Goal: Task Accomplishment & Management: Use online tool/utility

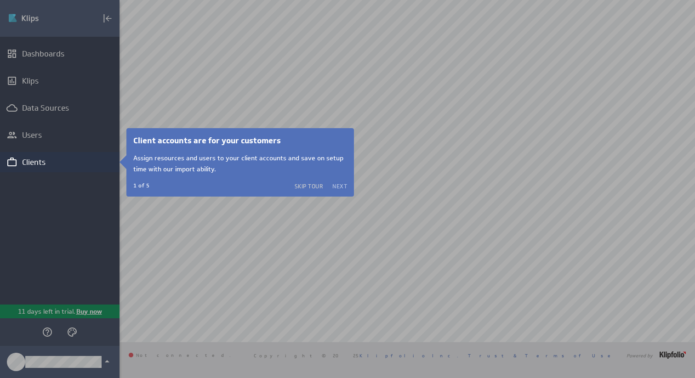
click at [337, 187] on button "Next" at bounding box center [339, 185] width 15 height 7
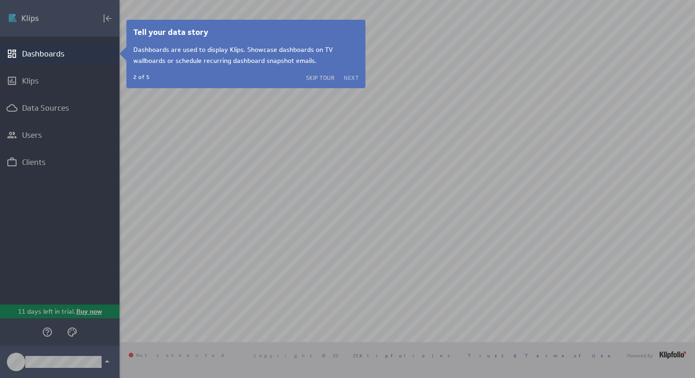
click at [347, 78] on button "Next" at bounding box center [351, 77] width 15 height 7
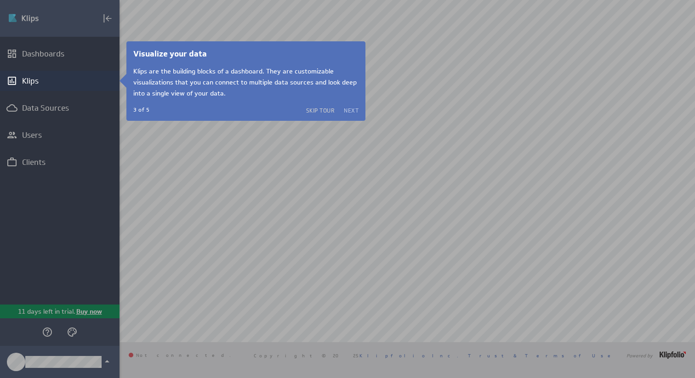
click at [354, 111] on button "Next" at bounding box center [351, 110] width 15 height 7
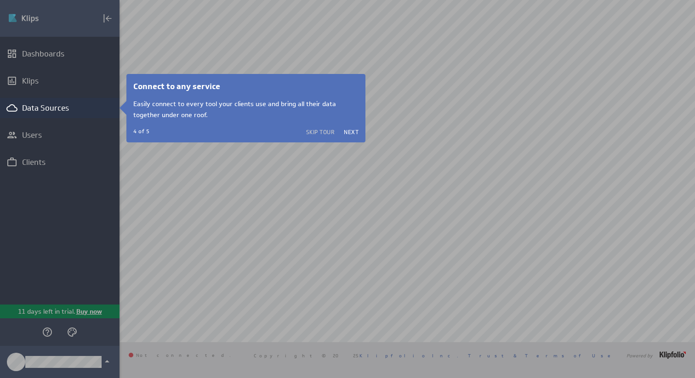
click at [352, 127] on div "Connect to any service Easily connect to every tool your clients use and bring …" at bounding box center [245, 108] width 225 height 55
click at [353, 132] on button "Next" at bounding box center [351, 131] width 15 height 7
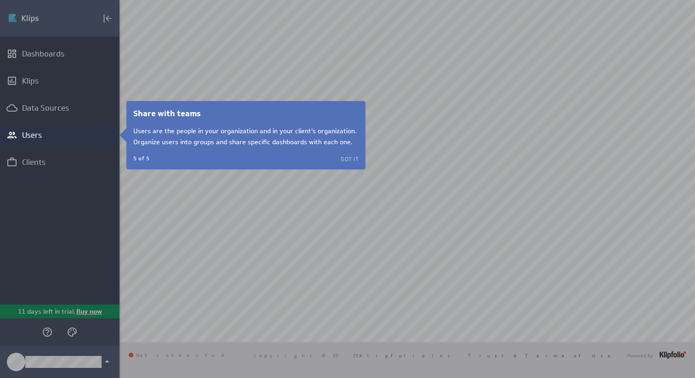
click at [346, 160] on button "Got it" at bounding box center [349, 158] width 18 height 7
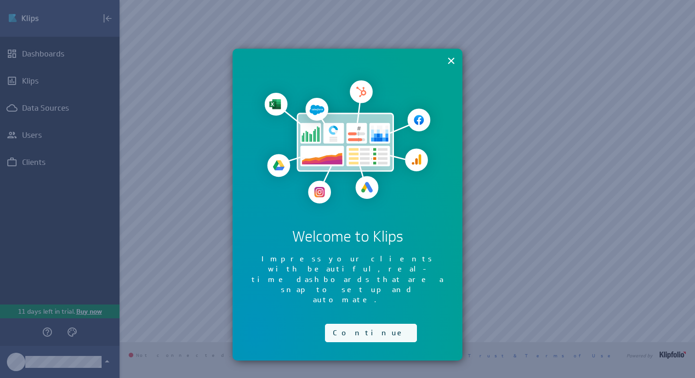
click at [355, 324] on button "Continue" at bounding box center [371, 333] width 92 height 18
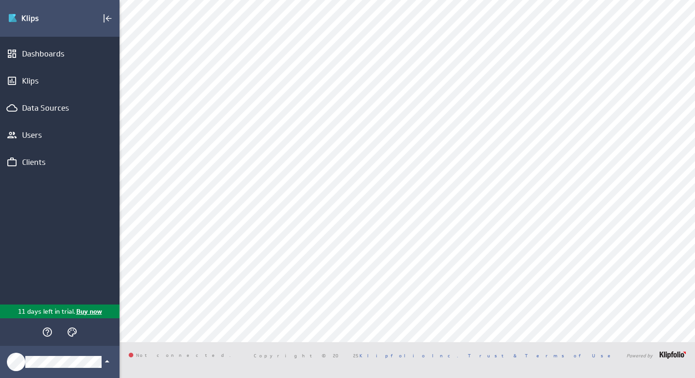
click at [41, 177] on div "Dashboards Klips Data Sources Users Clients" at bounding box center [59, 171] width 119 height 268
click at [46, 170] on div "Clients" at bounding box center [59, 162] width 119 height 20
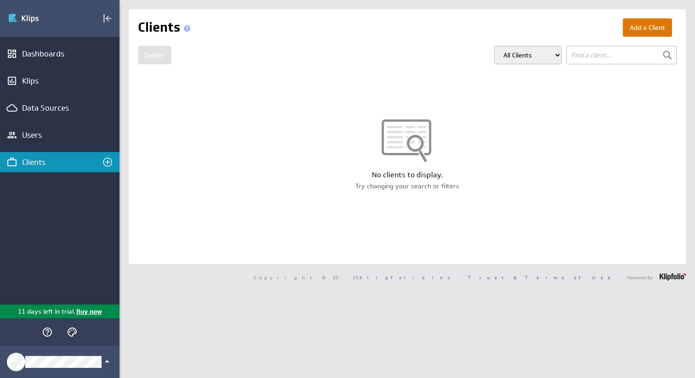
click at [641, 35] on button "Add a Client" at bounding box center [647, 27] width 49 height 18
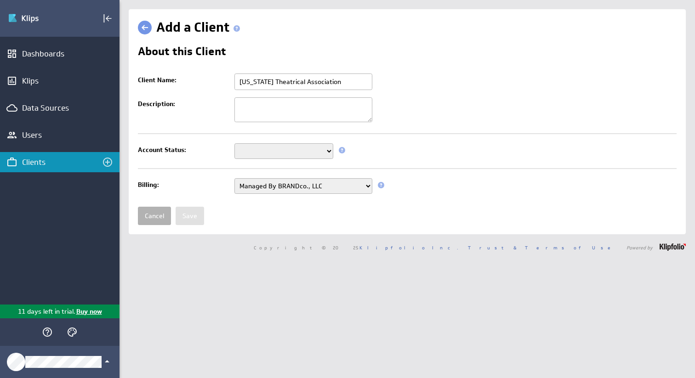
type input "[US_STATE] Theatrical Association"
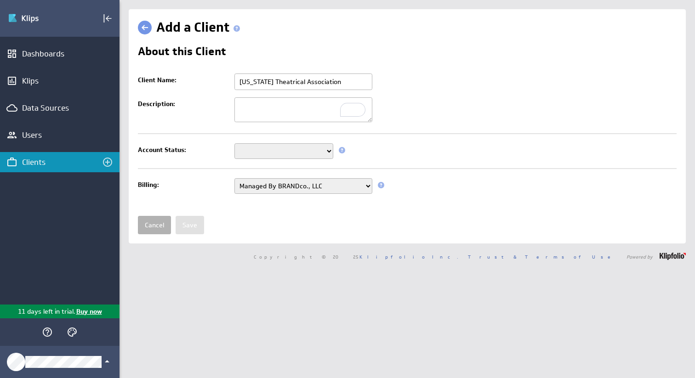
click at [303, 144] on select "Setup Mode Trial Disabled" at bounding box center [283, 151] width 99 height 16
select select "6"
click at [234, 144] on select "Setup Mode Trial Disabled" at bounding box center [283, 151] width 99 height 16
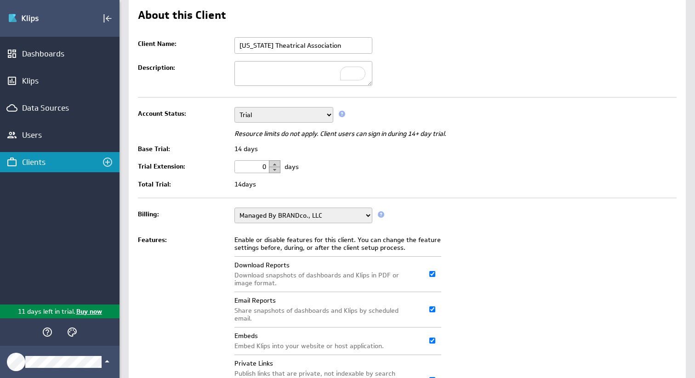
scroll to position [37, 0]
drag, startPoint x: 255, startPoint y: 167, endPoint x: 283, endPoint y: 173, distance: 28.2
click at [283, 173] on td "0 days" at bounding box center [453, 166] width 447 height 20
type input "14"
drag, startPoint x: 250, startPoint y: 166, endPoint x: 270, endPoint y: 168, distance: 19.8
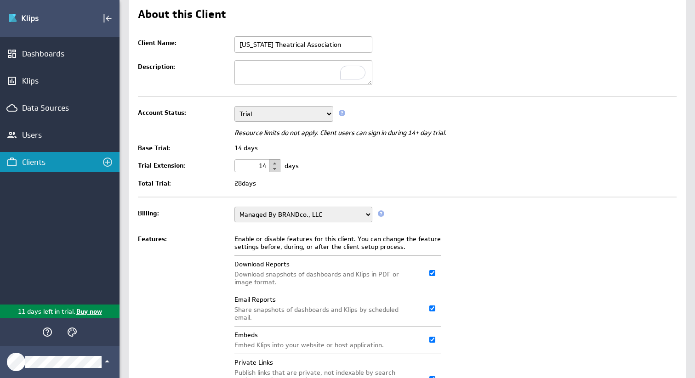
click at [270, 168] on div "14" at bounding box center [257, 165] width 46 height 13
type input "0"
click at [485, 201] on div "Client Name: Florida Theatrical Association This field is required Description:…" at bounding box center [407, 239] width 539 height 412
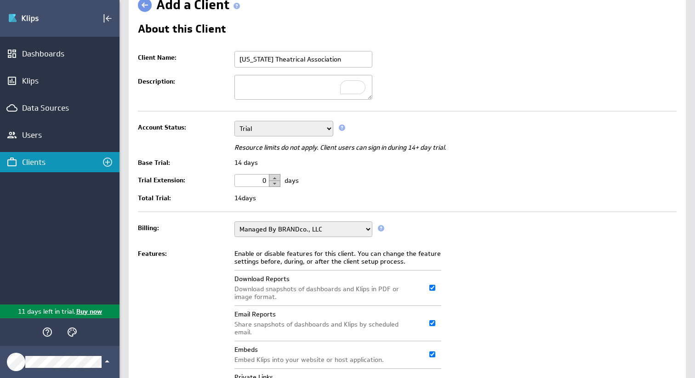
scroll to position [34, 0]
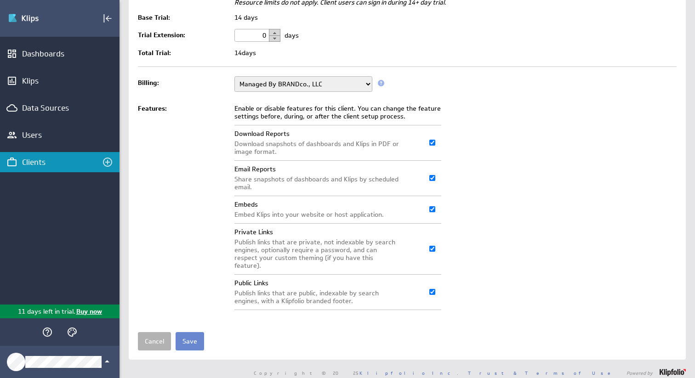
click at [193, 335] on input "Save" at bounding box center [190, 341] width 28 height 18
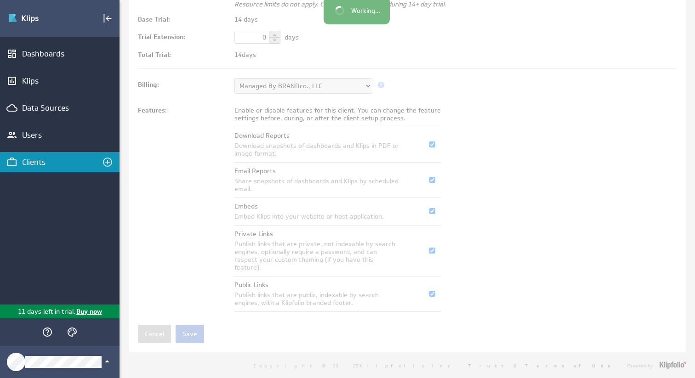
scroll to position [159, 0]
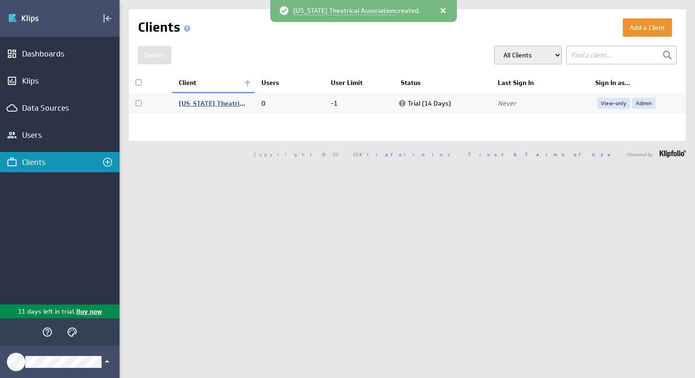
click at [212, 104] on link "Florida Theatrical Association" at bounding box center [232, 103] width 107 height 8
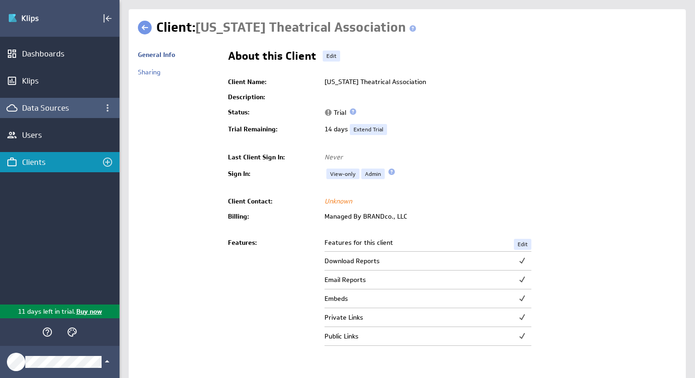
click at [75, 114] on div "Data Sources" at bounding box center [59, 108] width 119 height 20
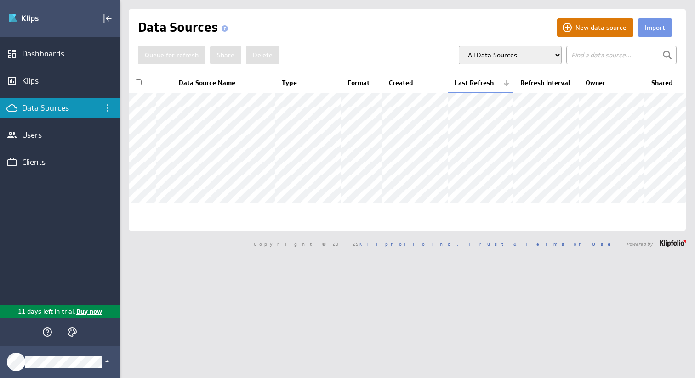
click at [603, 26] on button "New data source" at bounding box center [595, 27] width 76 height 18
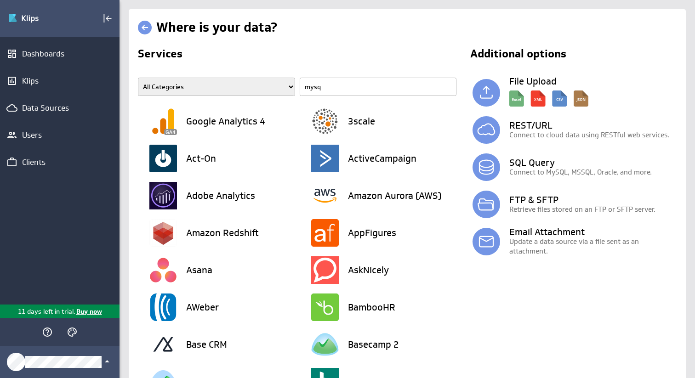
type input "mysql"
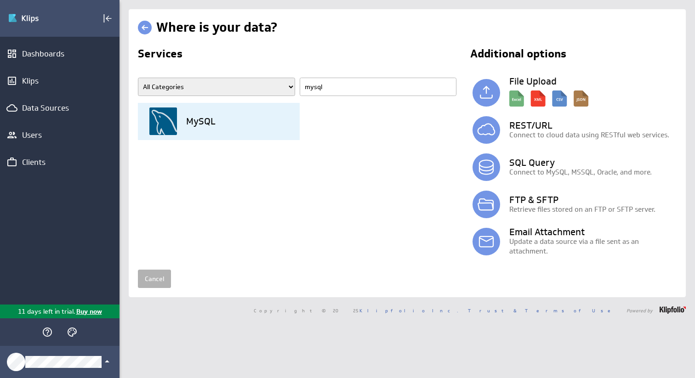
click at [204, 130] on div "MySQL" at bounding box center [224, 121] width 150 height 37
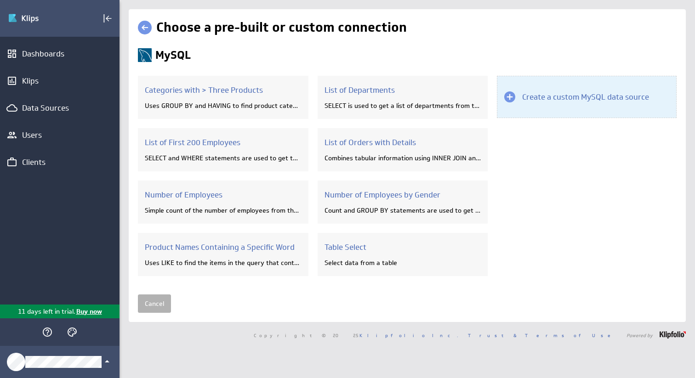
click at [582, 98] on h3 "Create a custom MySQL data source" at bounding box center [585, 97] width 127 height 10
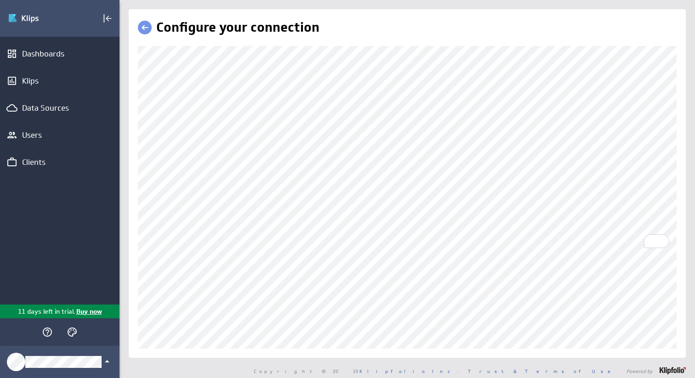
scroll to position [113, 0]
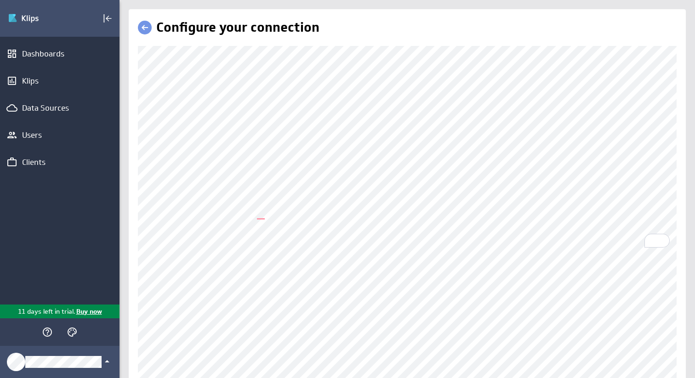
scroll to position [45, 0]
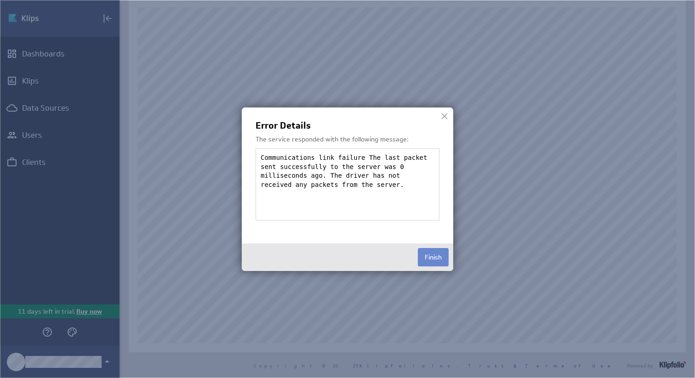
click at [431, 255] on button "Finish" at bounding box center [433, 257] width 31 height 18
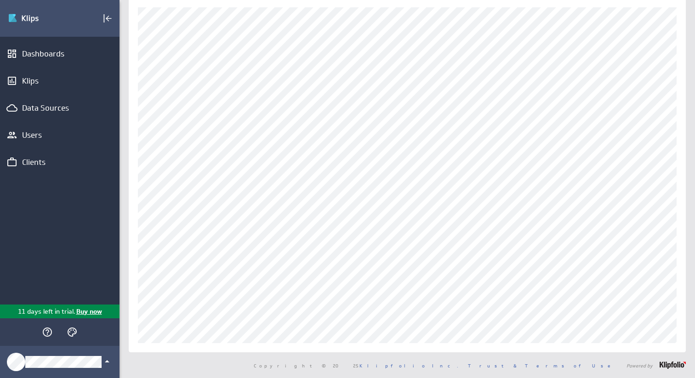
scroll to position [0, 0]
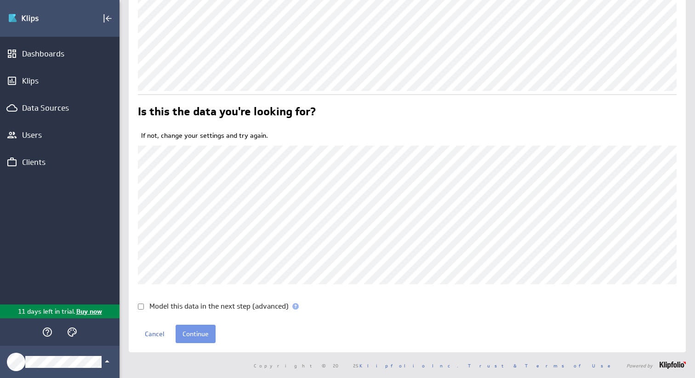
scroll to position [243, 0]
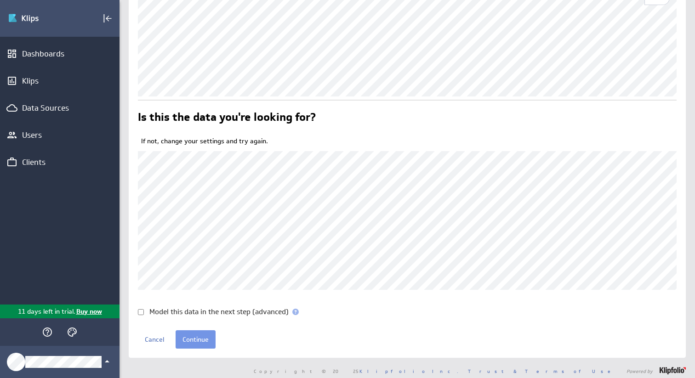
click at [143, 315] on input "Model this data in the next step (advanced)" at bounding box center [141, 312] width 6 height 6
checkbox input "true"
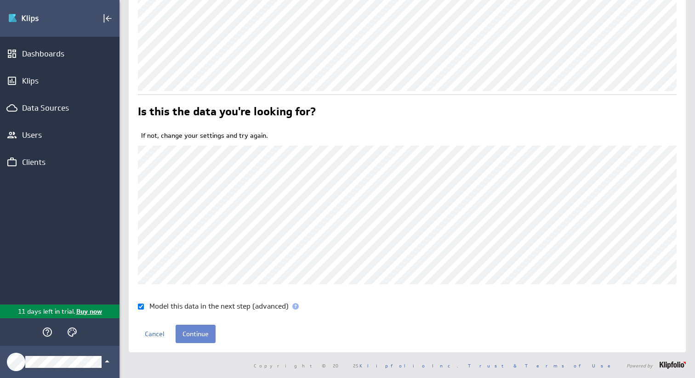
click at [199, 339] on input "Continue" at bounding box center [196, 334] width 40 height 18
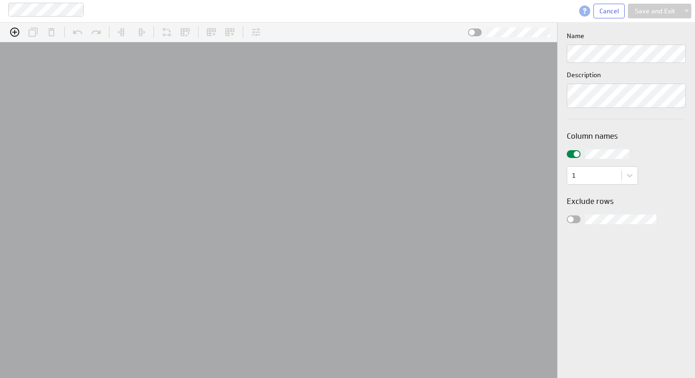
scroll to position [15, 582]
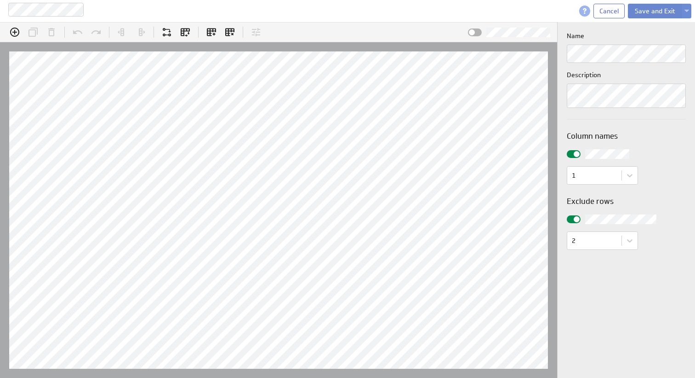
click at [661, 11] on button "Save and Exit" at bounding box center [655, 11] width 54 height 15
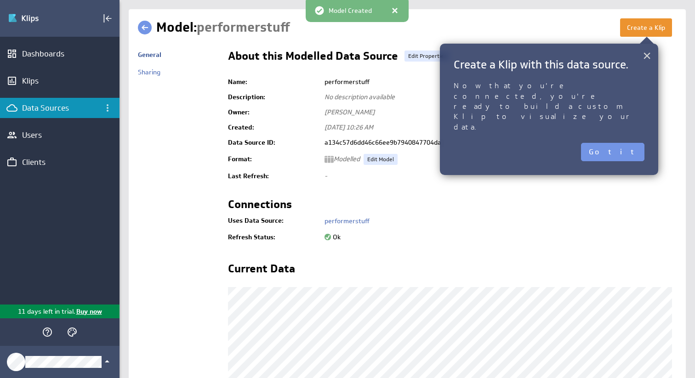
click at [647, 57] on button "×" at bounding box center [646, 55] width 9 height 18
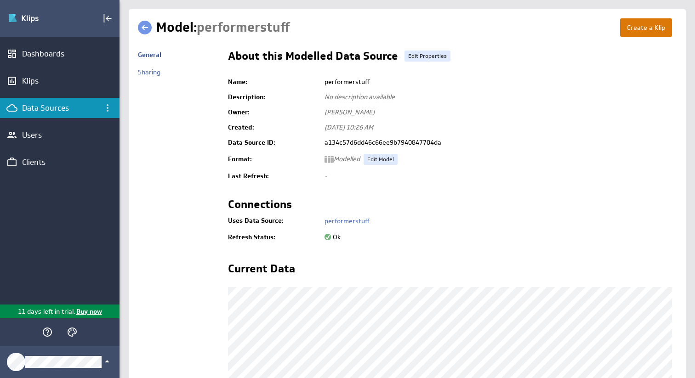
click at [650, 30] on button "Create a Klip" at bounding box center [646, 27] width 52 height 18
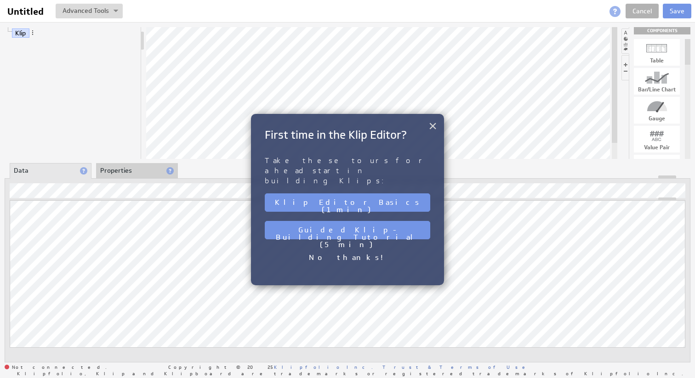
click at [436, 127] on button "×" at bounding box center [432, 126] width 9 height 18
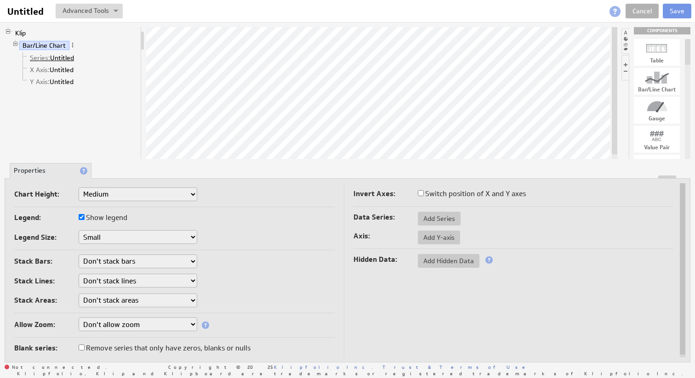
click at [69, 59] on link "Series: Untitled" at bounding box center [52, 57] width 51 height 9
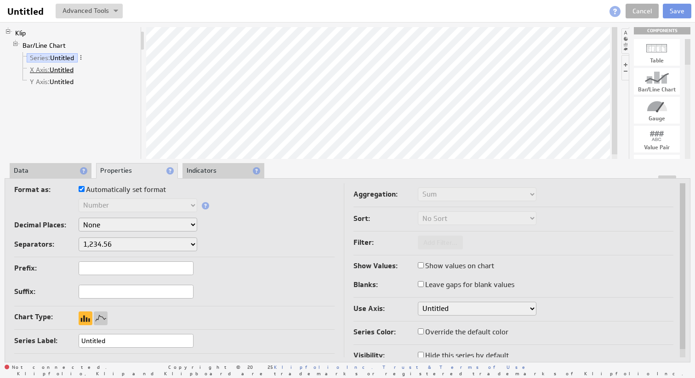
click at [72, 68] on link "X Axis: Untitled" at bounding box center [52, 69] width 51 height 9
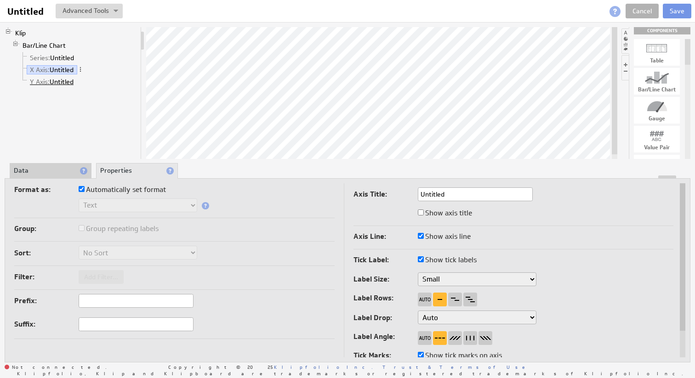
click at [65, 84] on link "Y Axis: Untitled" at bounding box center [52, 81] width 51 height 9
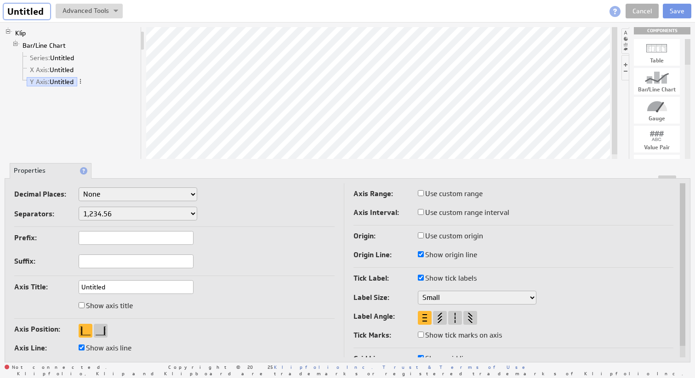
click at [32, 13] on input "Untitled" at bounding box center [27, 12] width 46 height 16
type input "Performer Stuff"
click at [120, 14] on button at bounding box center [121, 11] width 67 height 15
